Goal: Navigation & Orientation: Find specific page/section

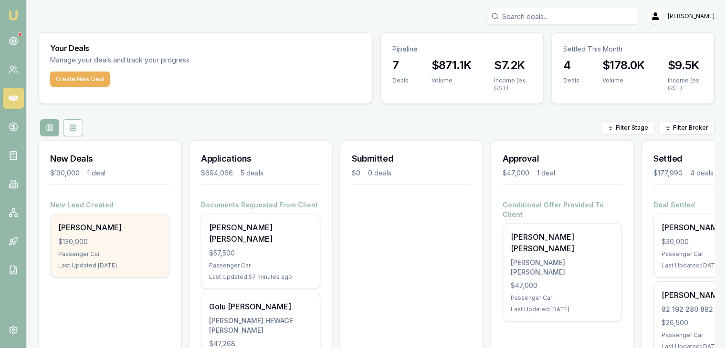
click at [90, 247] on div "[PERSON_NAME] $130,000 Passenger Car Last Updated: [DATE]" at bounding box center [110, 245] width 118 height 63
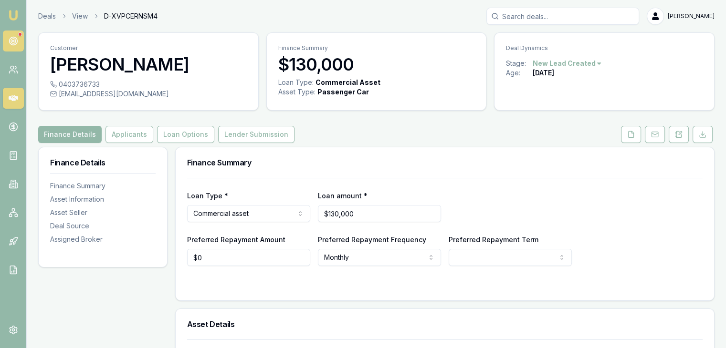
click at [15, 38] on circle at bounding box center [13, 41] width 8 height 8
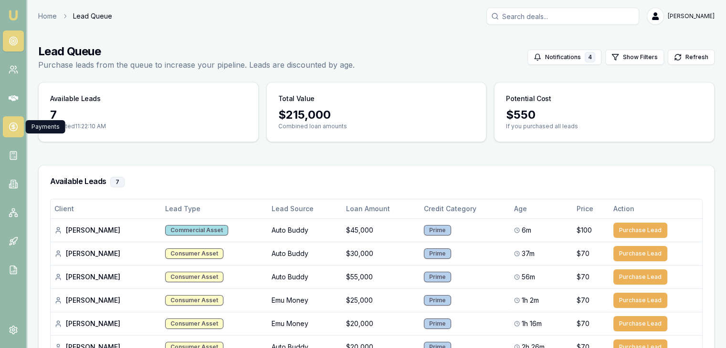
click at [10, 130] on icon at bounding box center [14, 127] width 10 height 10
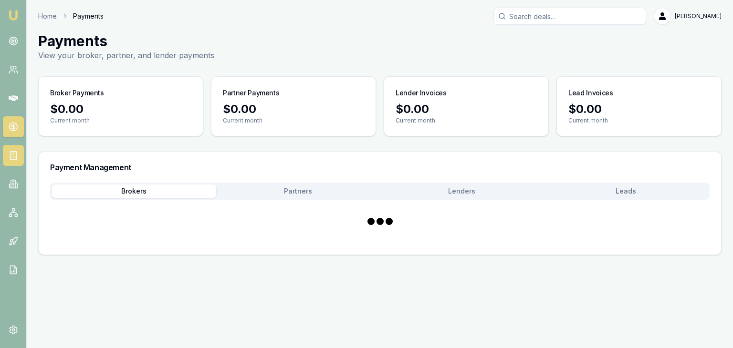
click at [12, 159] on rect at bounding box center [13, 156] width 6 height 8
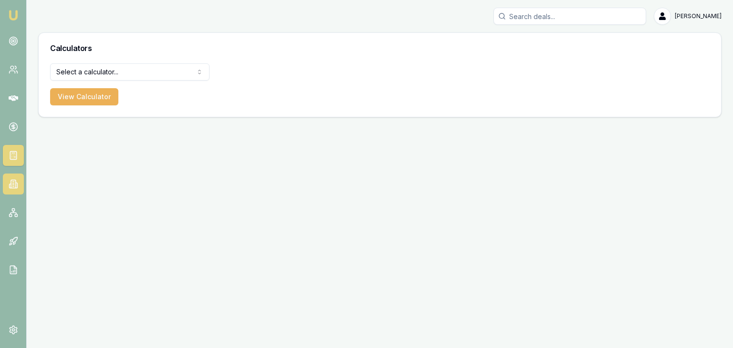
click at [9, 185] on icon at bounding box center [14, 184] width 10 height 10
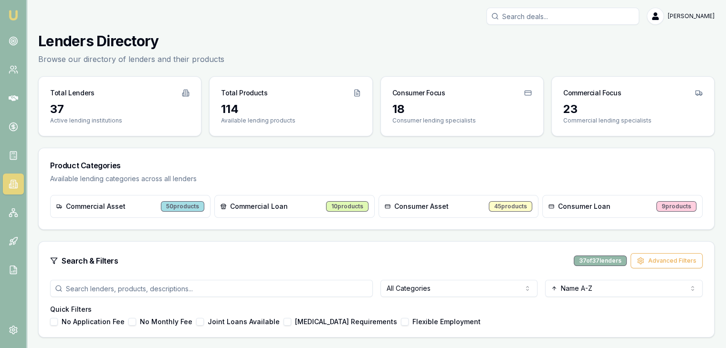
click at [14, 12] on img at bounding box center [13, 15] width 11 height 11
click at [15, 12] on img at bounding box center [13, 15] width 11 height 11
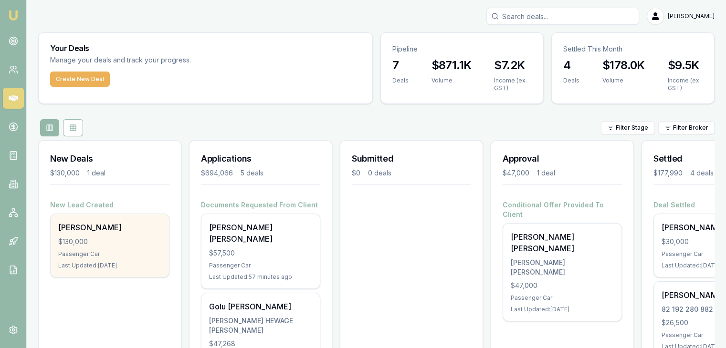
click at [110, 263] on div "Last Updated: 3 days ago" at bounding box center [109, 266] width 103 height 8
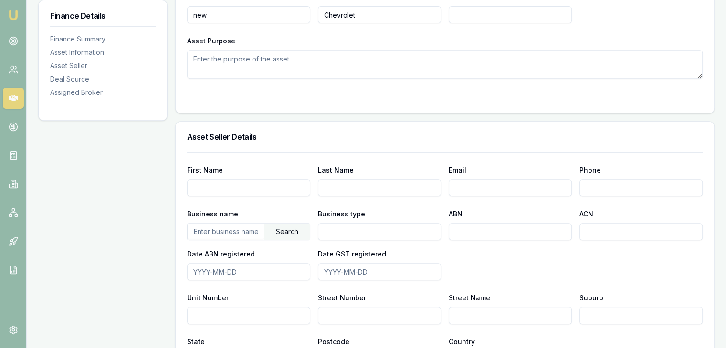
scroll to position [429, 0]
